Goal: Information Seeking & Learning: Learn about a topic

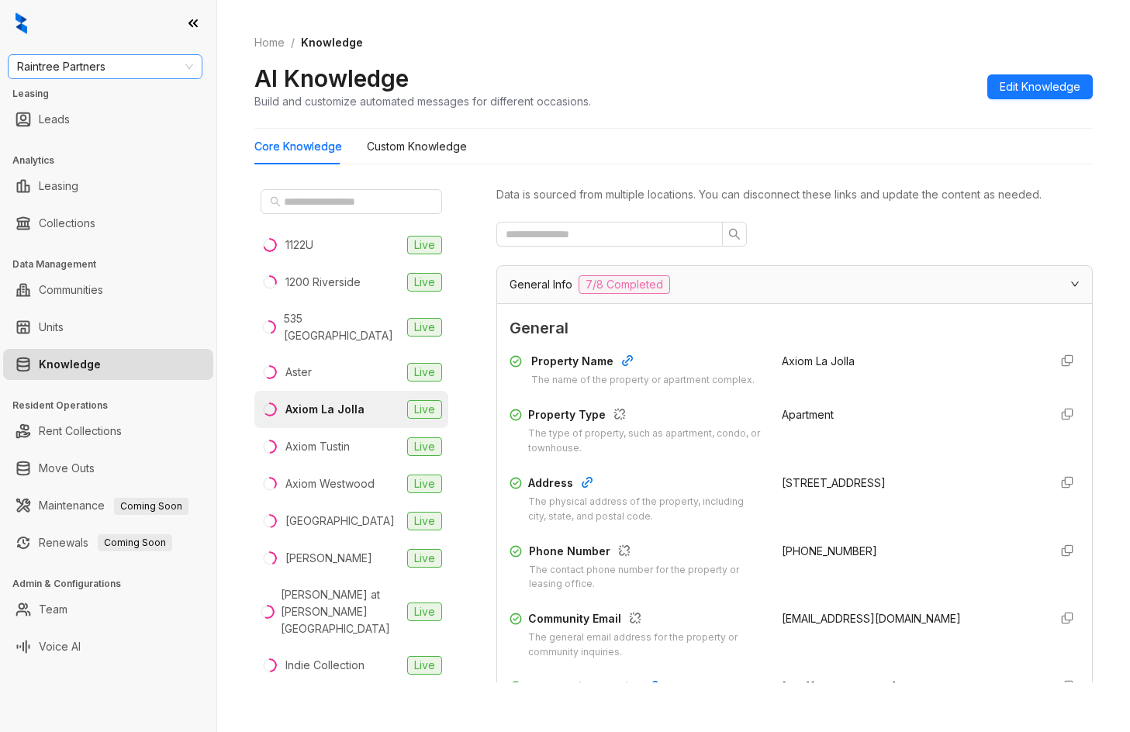
drag, startPoint x: 0, startPoint y: 0, endPoint x: 138, endPoint y: 71, distance: 155.1
click at [138, 71] on span "Raintree Partners" at bounding box center [105, 66] width 176 height 23
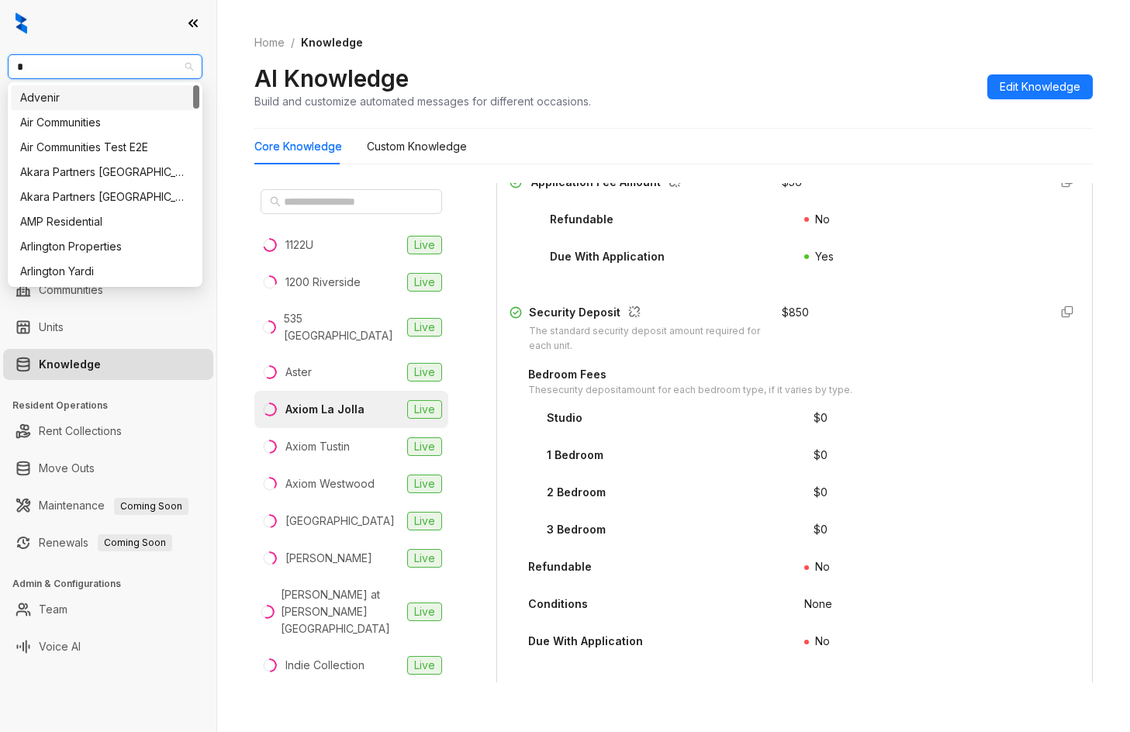
type input "**"
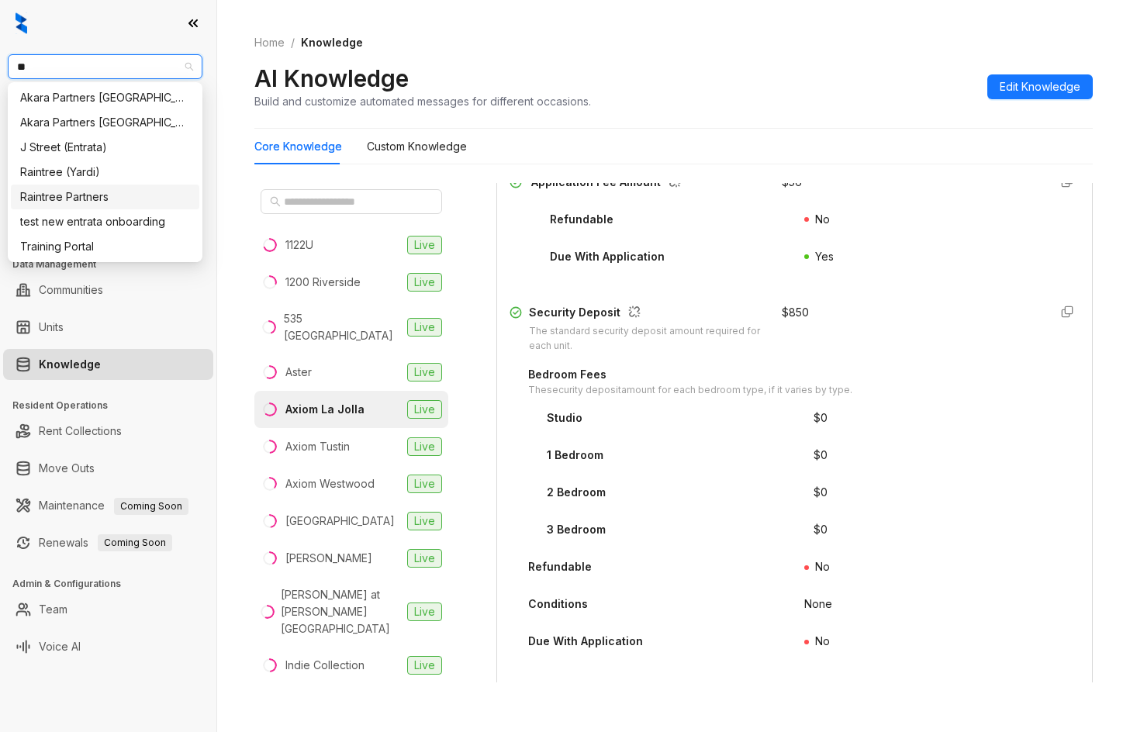
click at [94, 198] on div "Raintree Partners" at bounding box center [105, 197] width 170 height 17
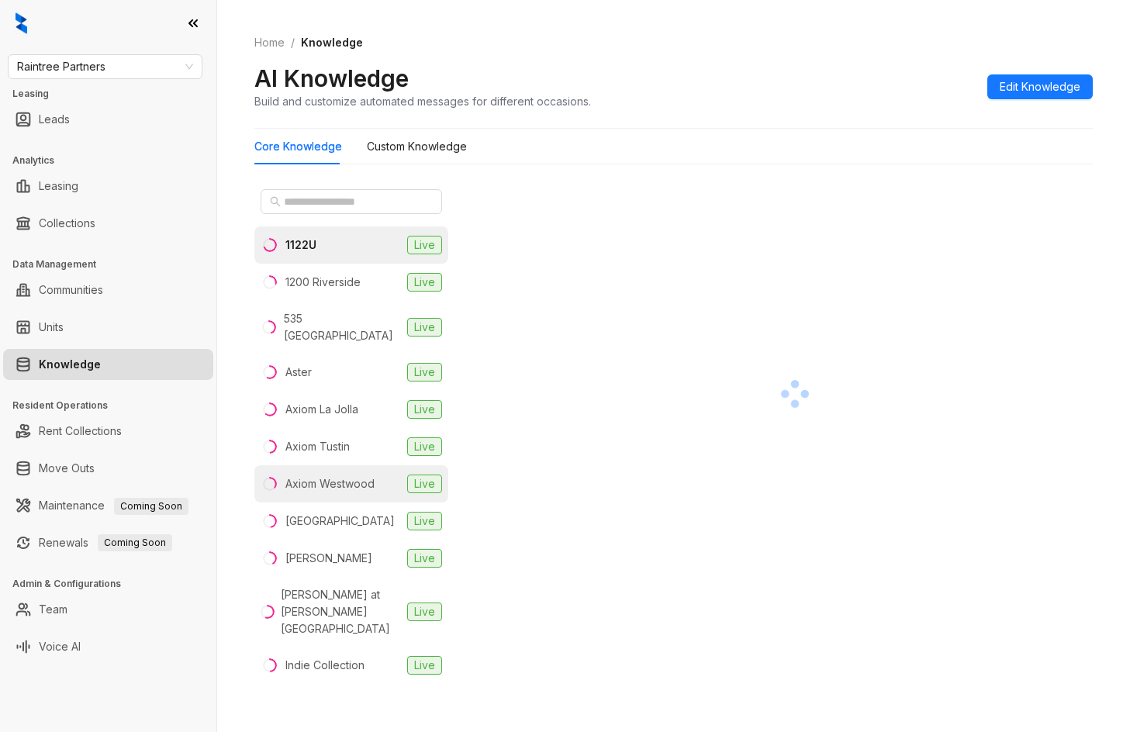
click at [341, 476] on div "Axiom Westwood" at bounding box center [330, 484] width 89 height 17
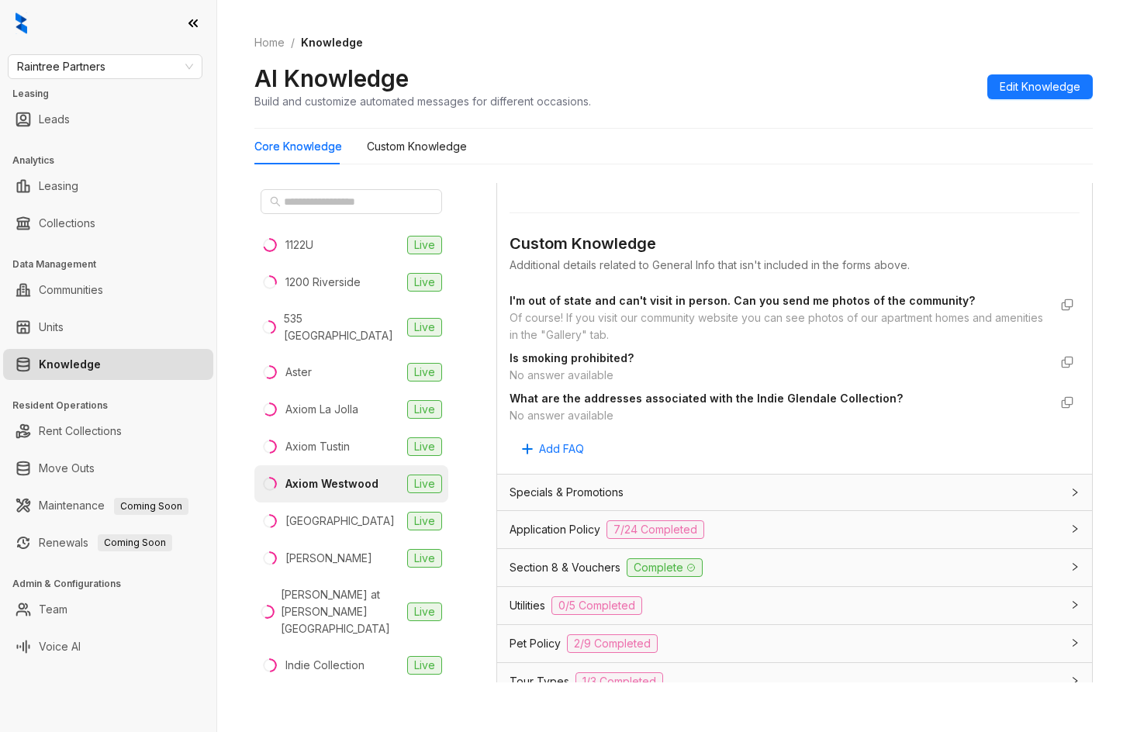
scroll to position [846, 0]
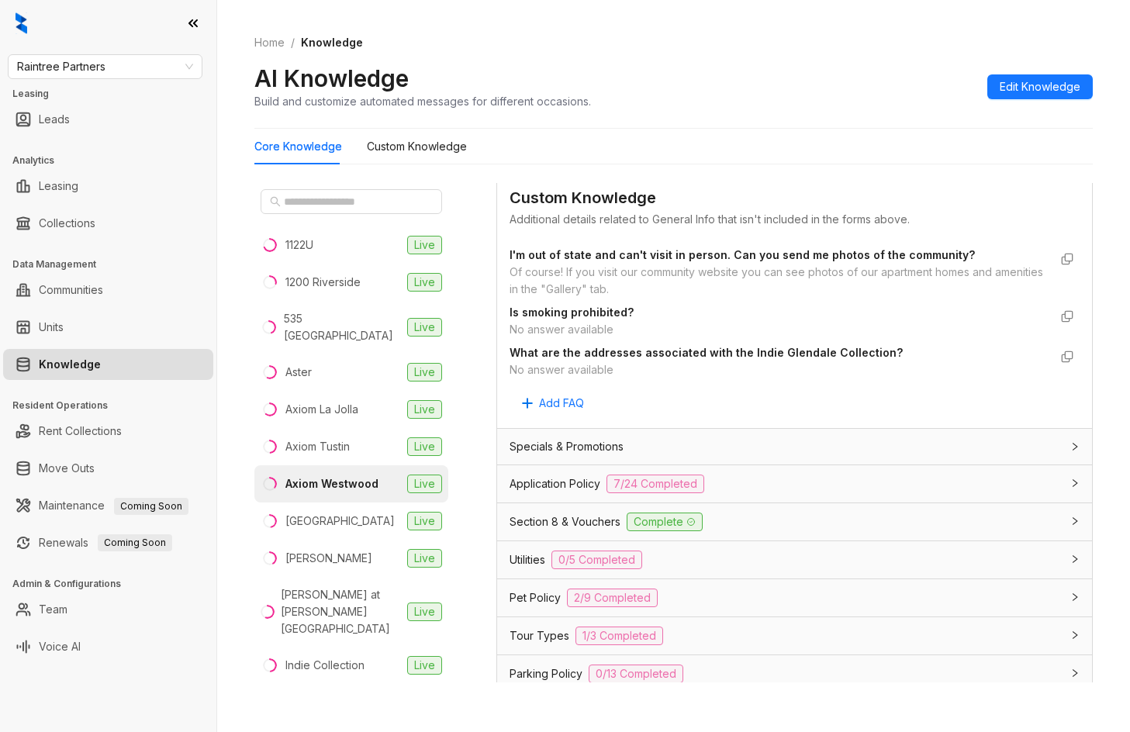
click at [799, 614] on div "Pet Policy 2/9 Completed" at bounding box center [794, 598] width 595 height 37
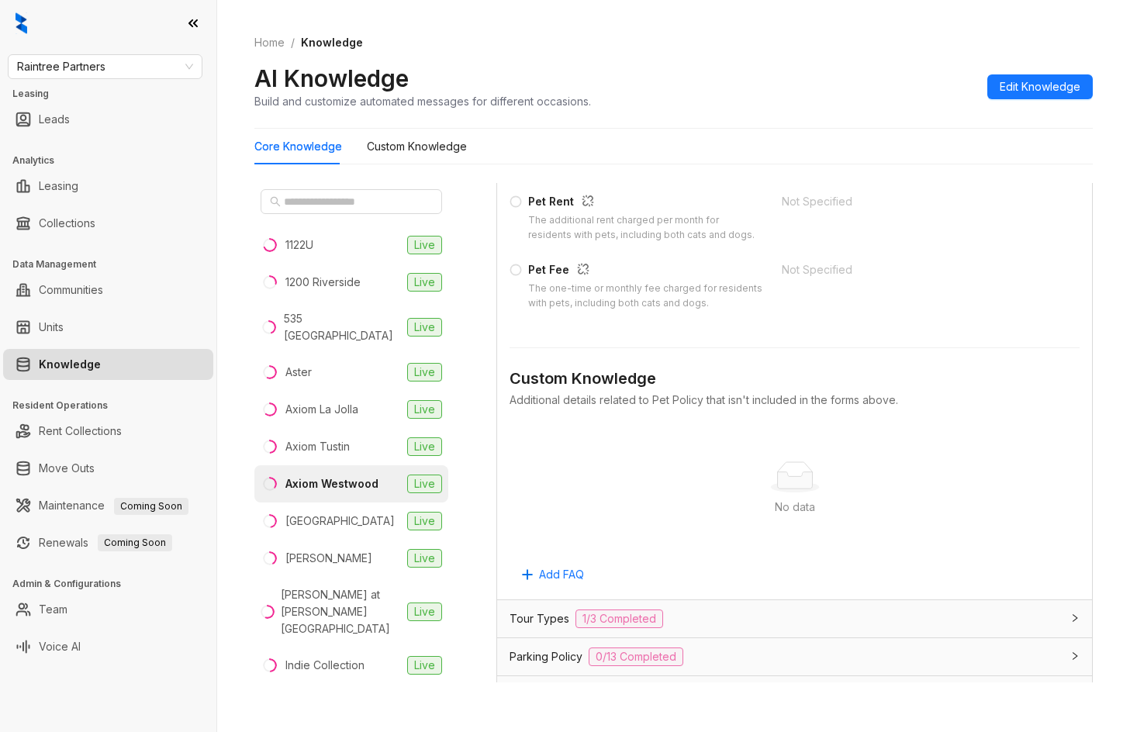
scroll to position [1793, 0]
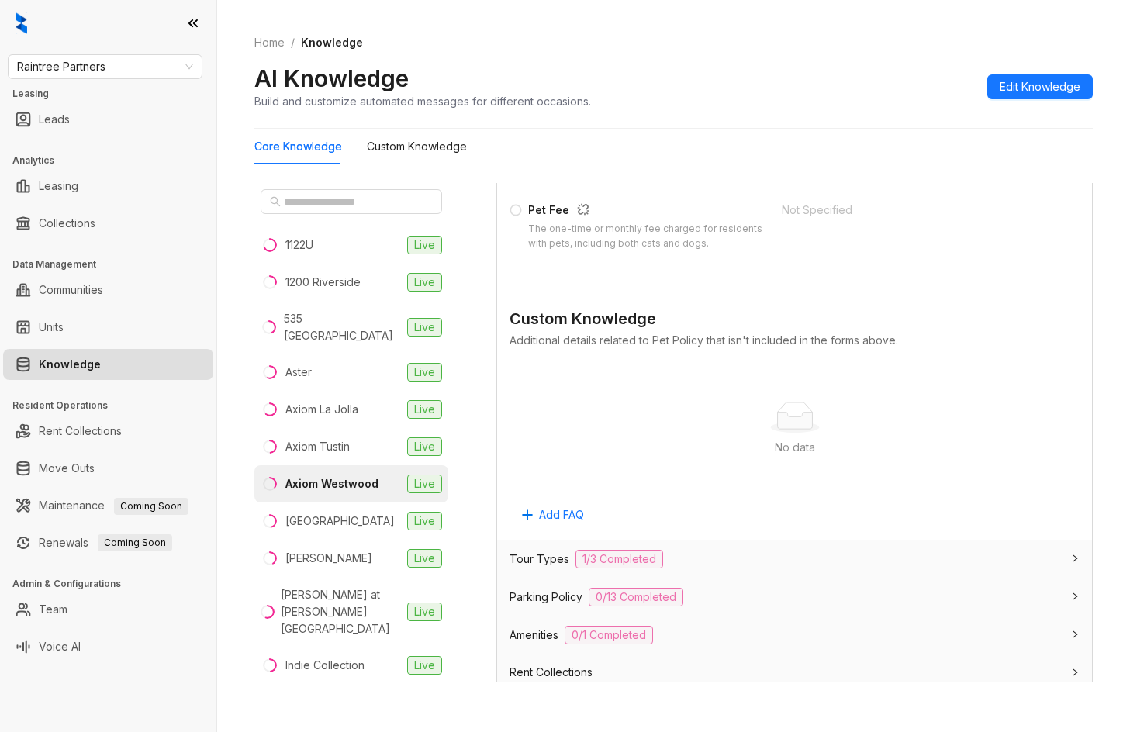
click at [975, 569] on div "Tour Types 1/3 Completed" at bounding box center [794, 559] width 595 height 37
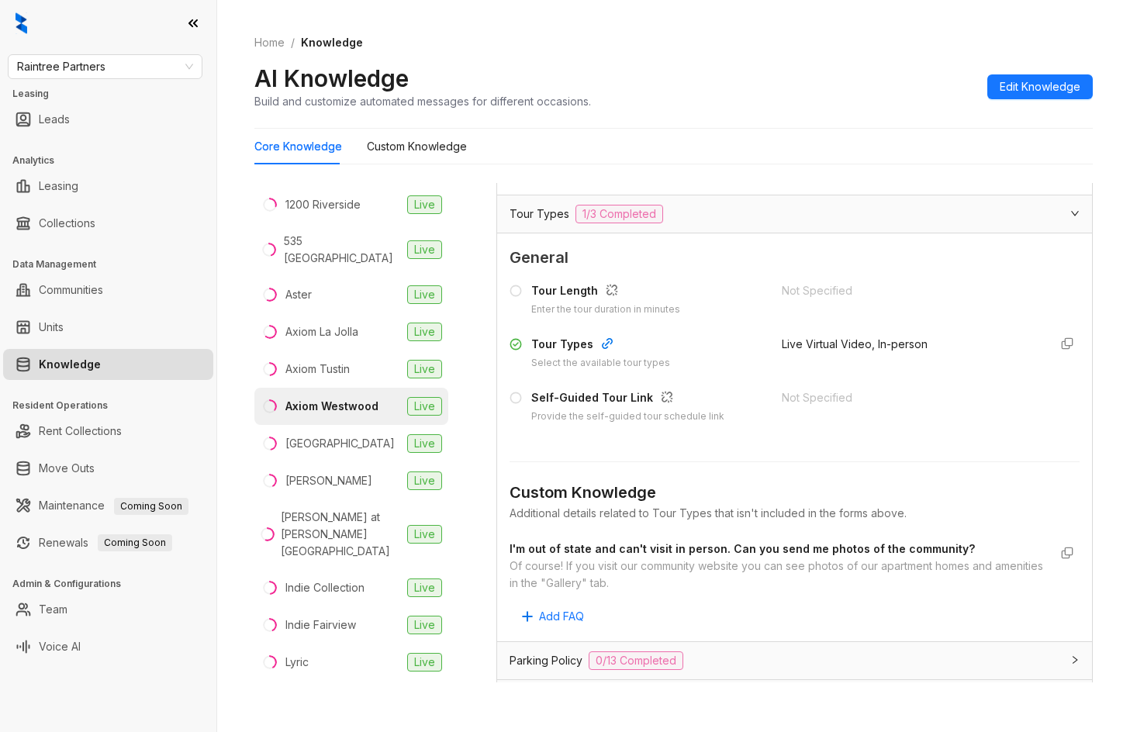
scroll to position [0, 0]
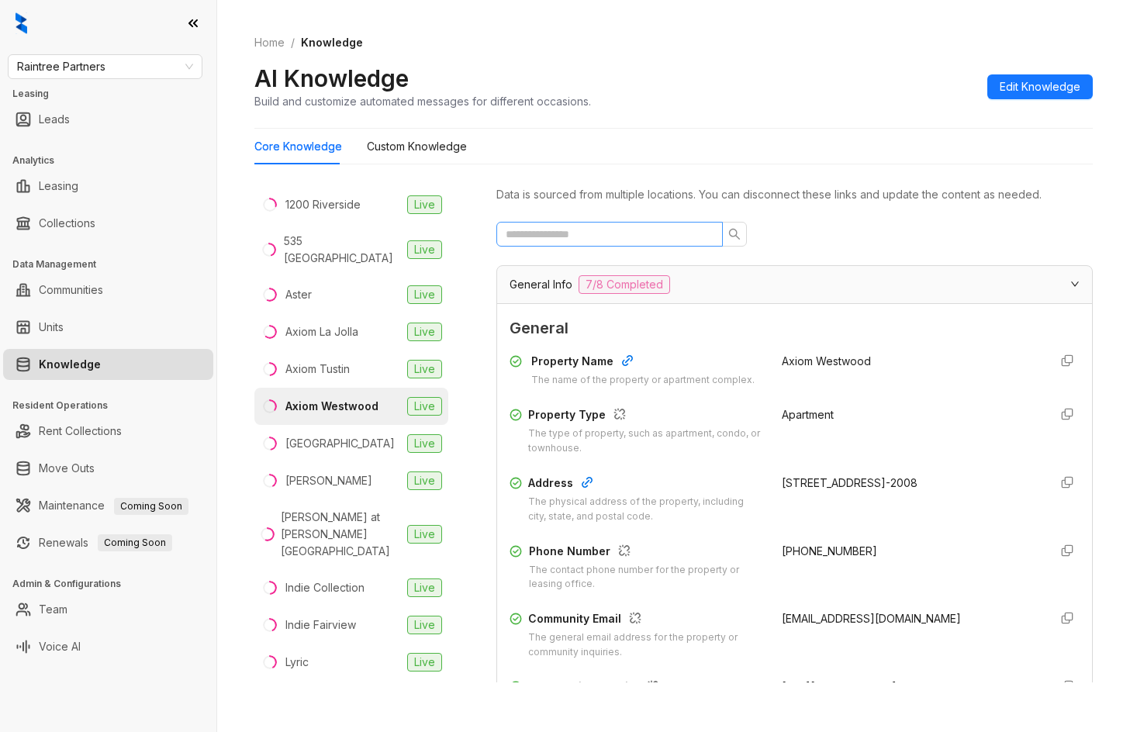
click at [654, 224] on span at bounding box center [610, 234] width 227 height 25
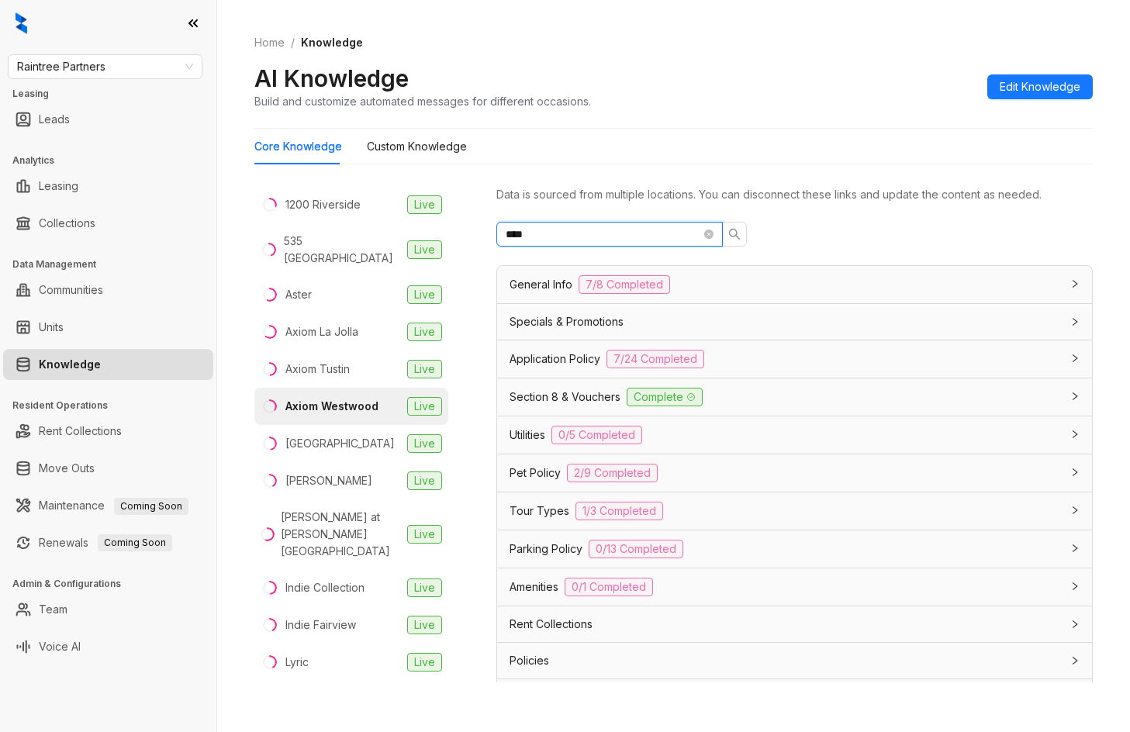
type input "*****"
